Goal: Information Seeking & Learning: Learn about a topic

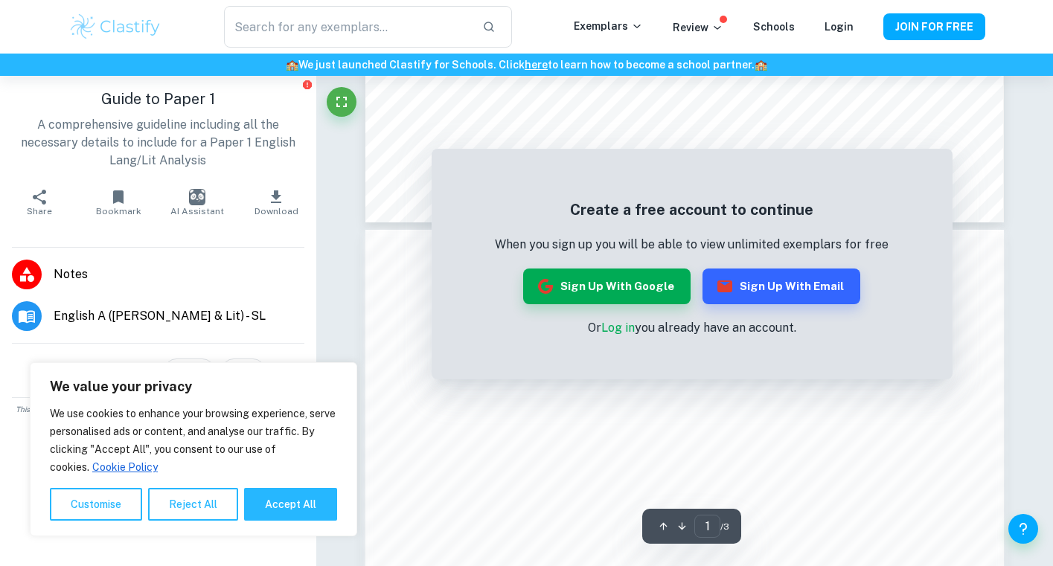
scroll to position [696, 0]
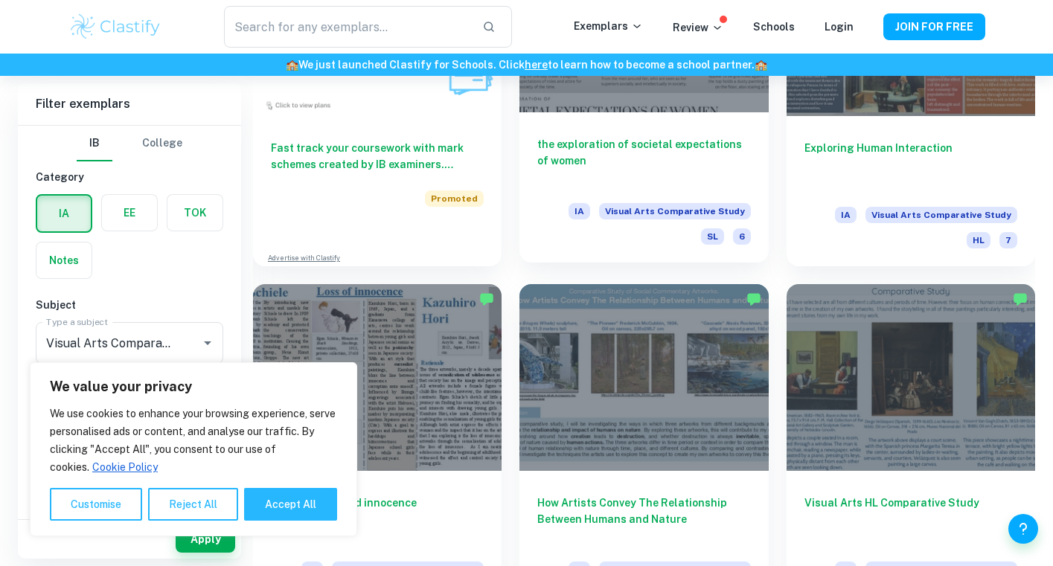
scroll to position [998, 0]
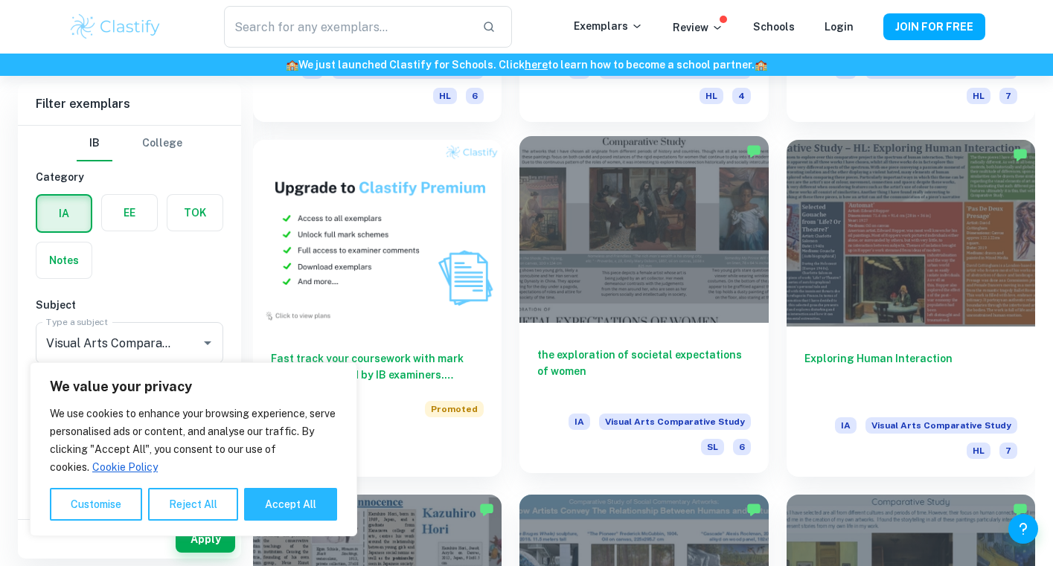
click at [589, 208] on div at bounding box center [644, 229] width 249 height 187
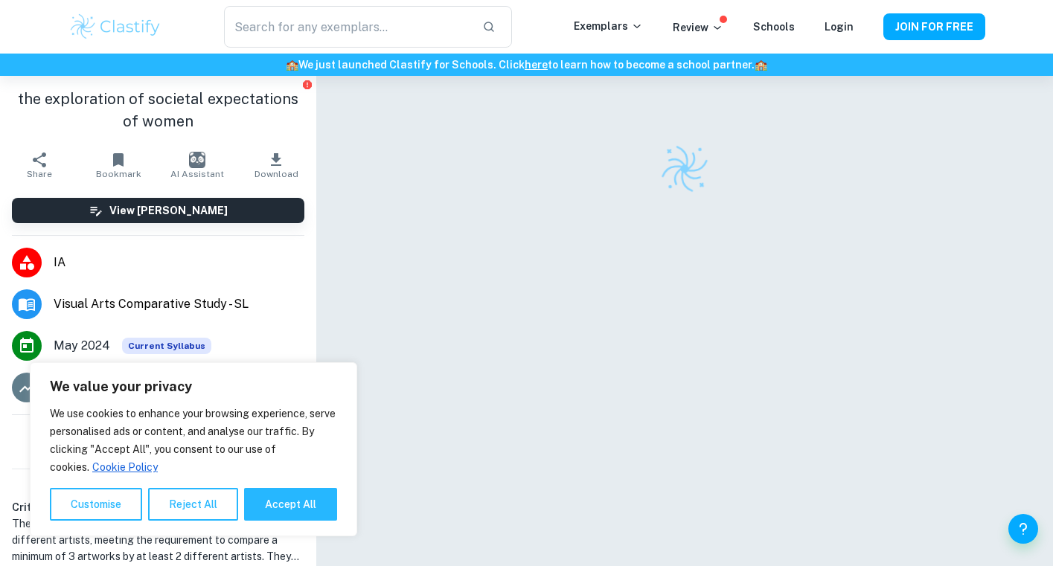
scroll to position [76, 0]
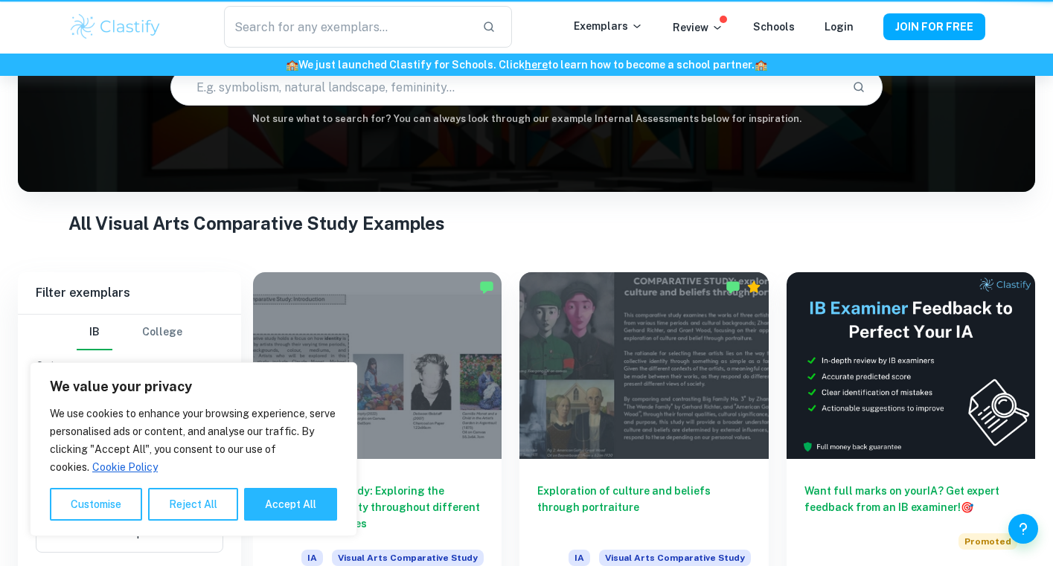
scroll to position [998, 0]
